Goal: Task Accomplishment & Management: Manage account settings

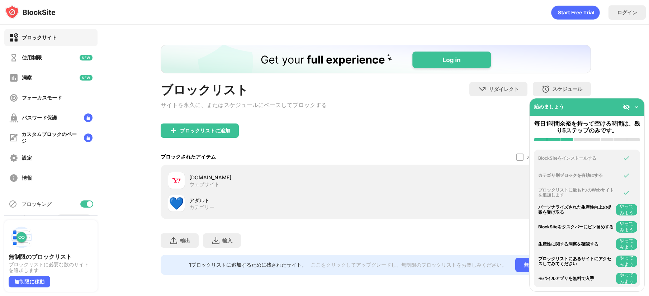
scroll to position [6, 0]
click at [638, 108] on img at bounding box center [636, 107] width 7 height 7
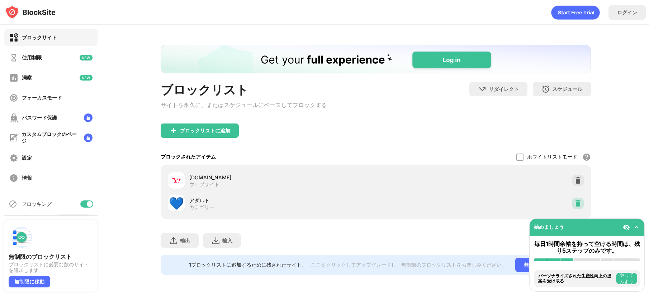
click at [572, 198] on div at bounding box center [577, 203] width 11 height 11
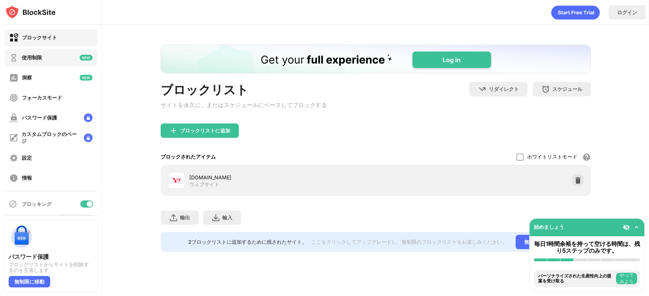
click at [49, 62] on div "使用制限" at bounding box center [50, 57] width 93 height 17
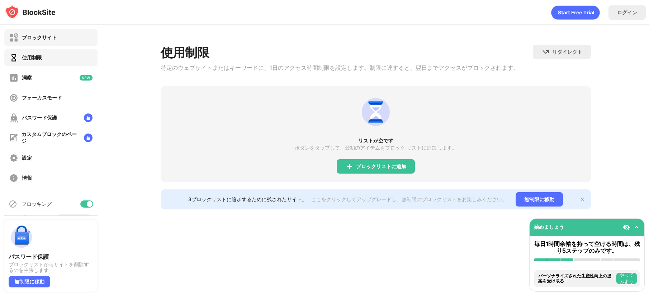
click at [49, 34] on div "ブロックサイト" at bounding box center [39, 37] width 35 height 7
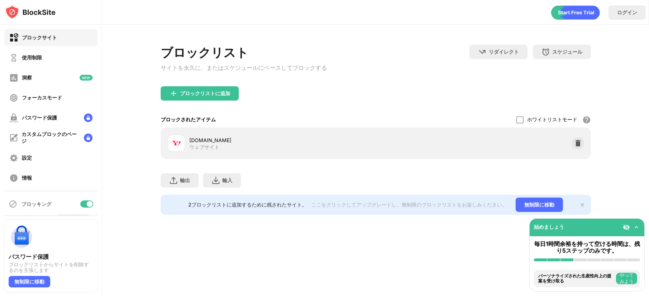
click at [353, 208] on font "ここをクリックしてアップグレードし、無制限のブロックリストをお楽しみください。" at bounding box center [409, 205] width 196 height 6
click at [586, 230] on div "始めましょう" at bounding box center [586, 228] width 115 height 18
click at [39, 101] on div "フォーカスモード" at bounding box center [42, 98] width 40 height 7
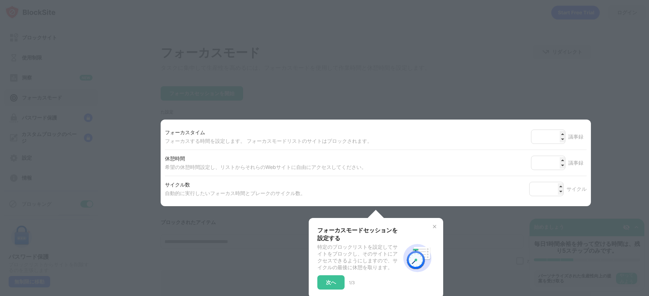
click at [44, 54] on div at bounding box center [324, 148] width 649 height 296
click at [432, 229] on img at bounding box center [435, 227] width 6 height 6
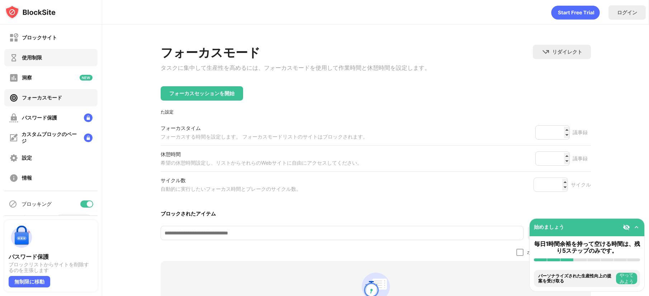
click at [63, 60] on div "使用制限" at bounding box center [50, 57] width 93 height 17
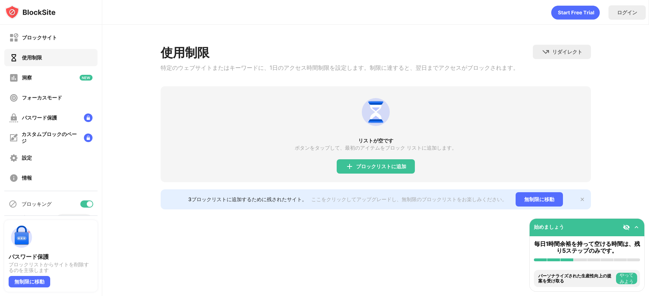
click at [300, 203] on font "3ブロックリストに追加するために残されたサイト。" at bounding box center [247, 199] width 119 height 6
click at [49, 33] on div "ブロックサイト" at bounding box center [33, 37] width 48 height 9
